Goal: Navigation & Orientation: Find specific page/section

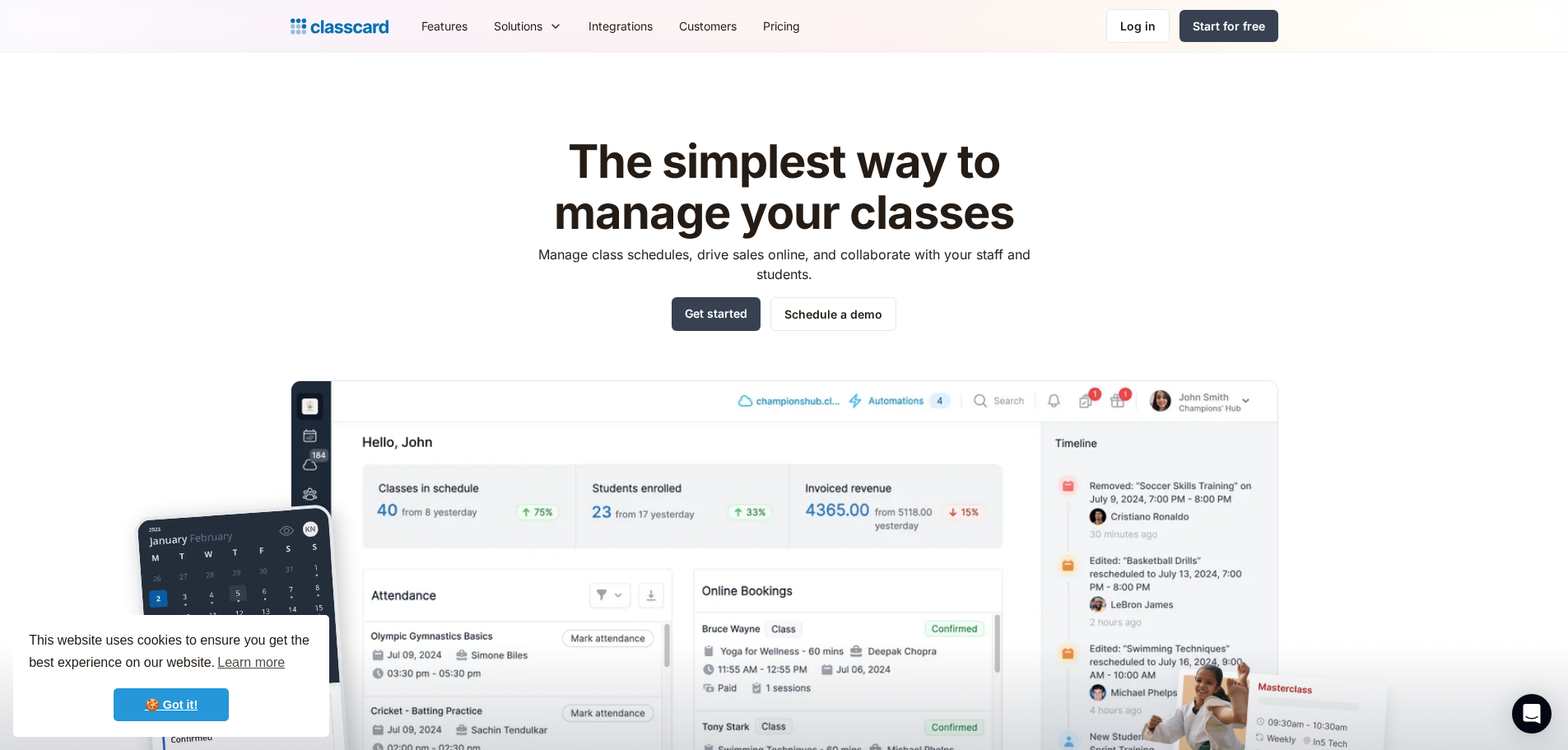
click at [156, 703] on link "🍪 Got it!" at bounding box center [171, 704] width 115 height 33
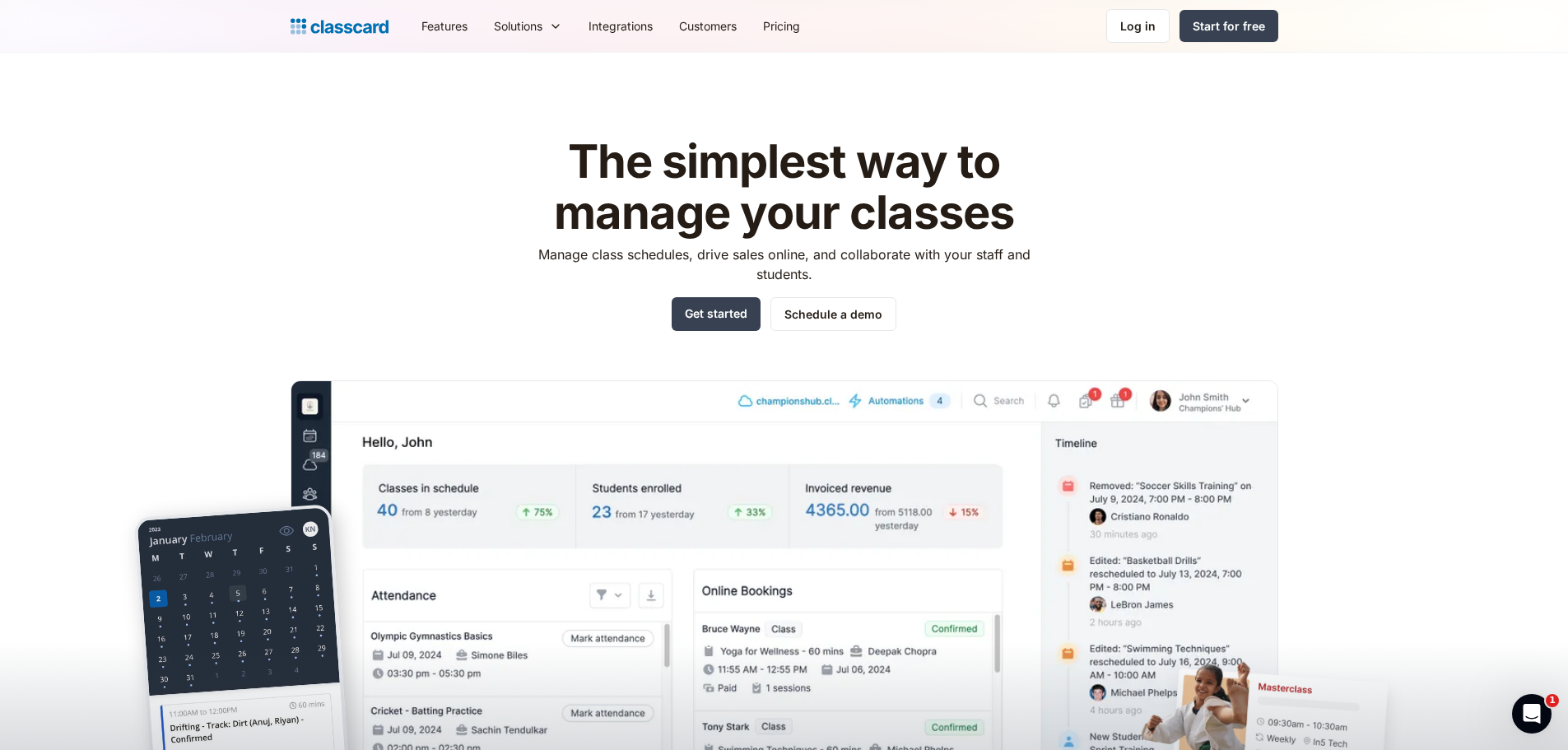
click at [183, 202] on header "The simplest way to manage your classes Manage class schedules, drive sales onl…" at bounding box center [784, 434] width 1568 height 763
click at [627, 29] on link "Integrations" at bounding box center [620, 26] width 90 height 37
